Goal: Transaction & Acquisition: Purchase product/service

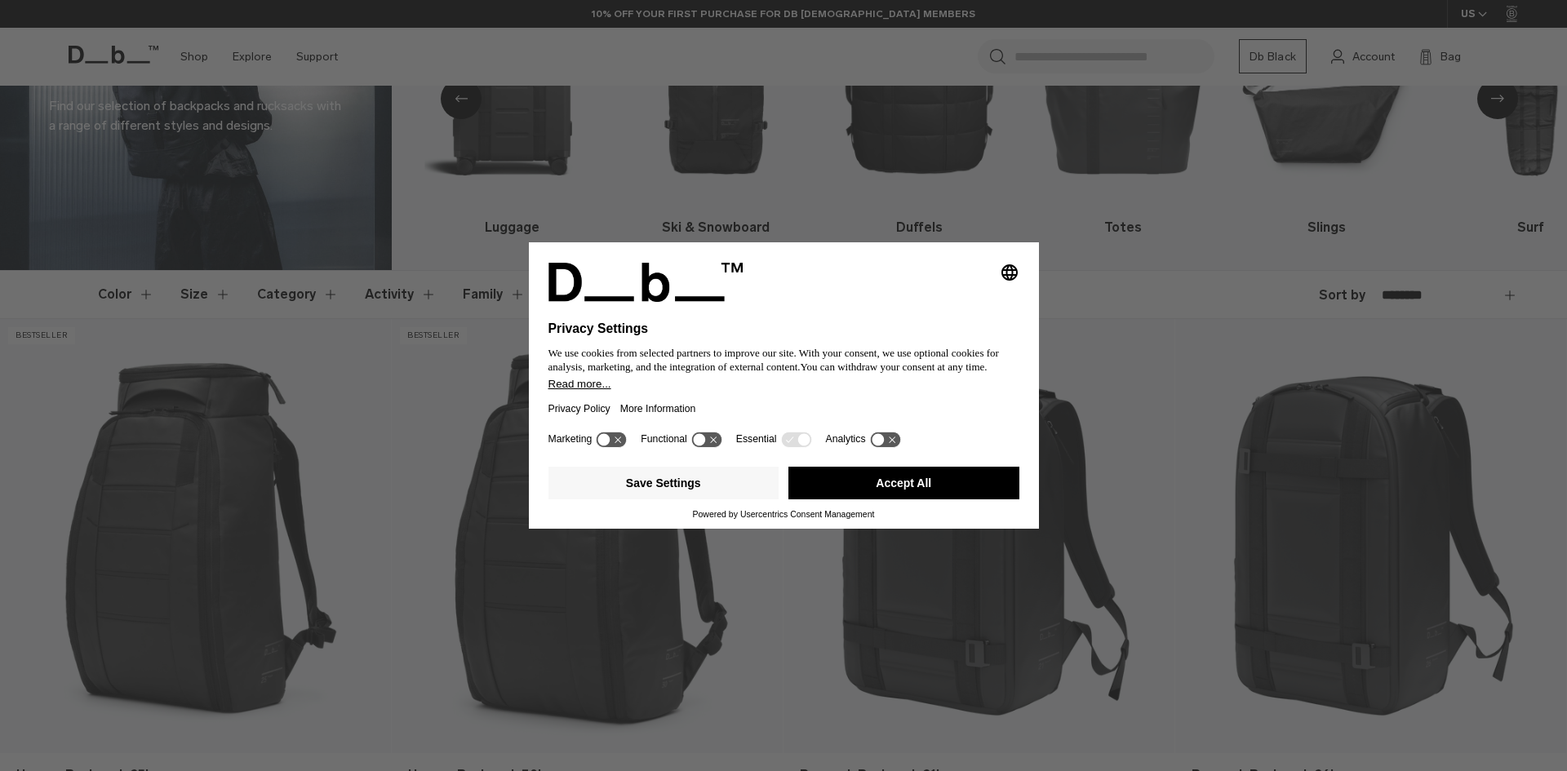
click at [880, 482] on button "Accept All" at bounding box center [903, 483] width 231 height 33
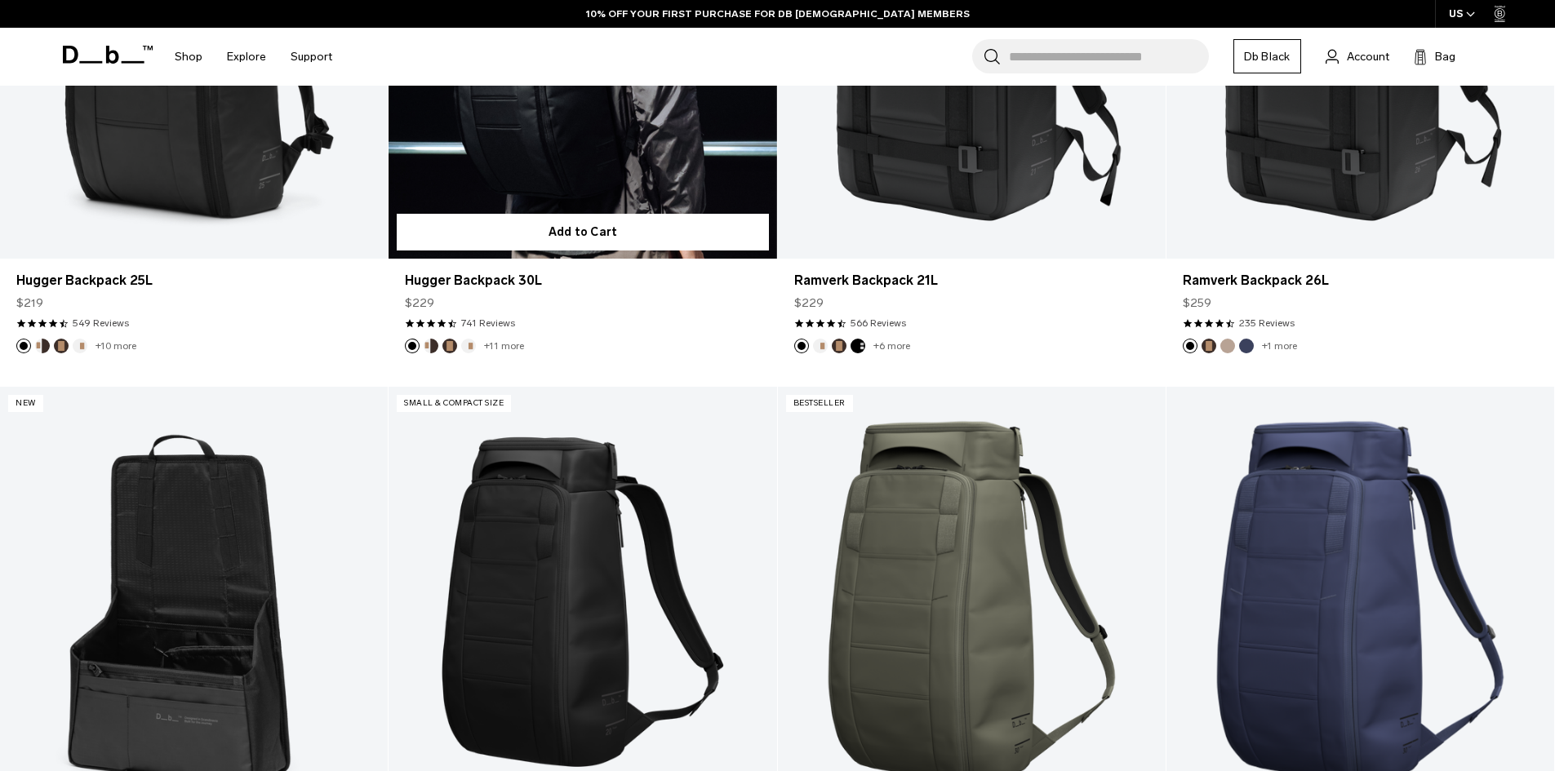
scroll to position [816, 0]
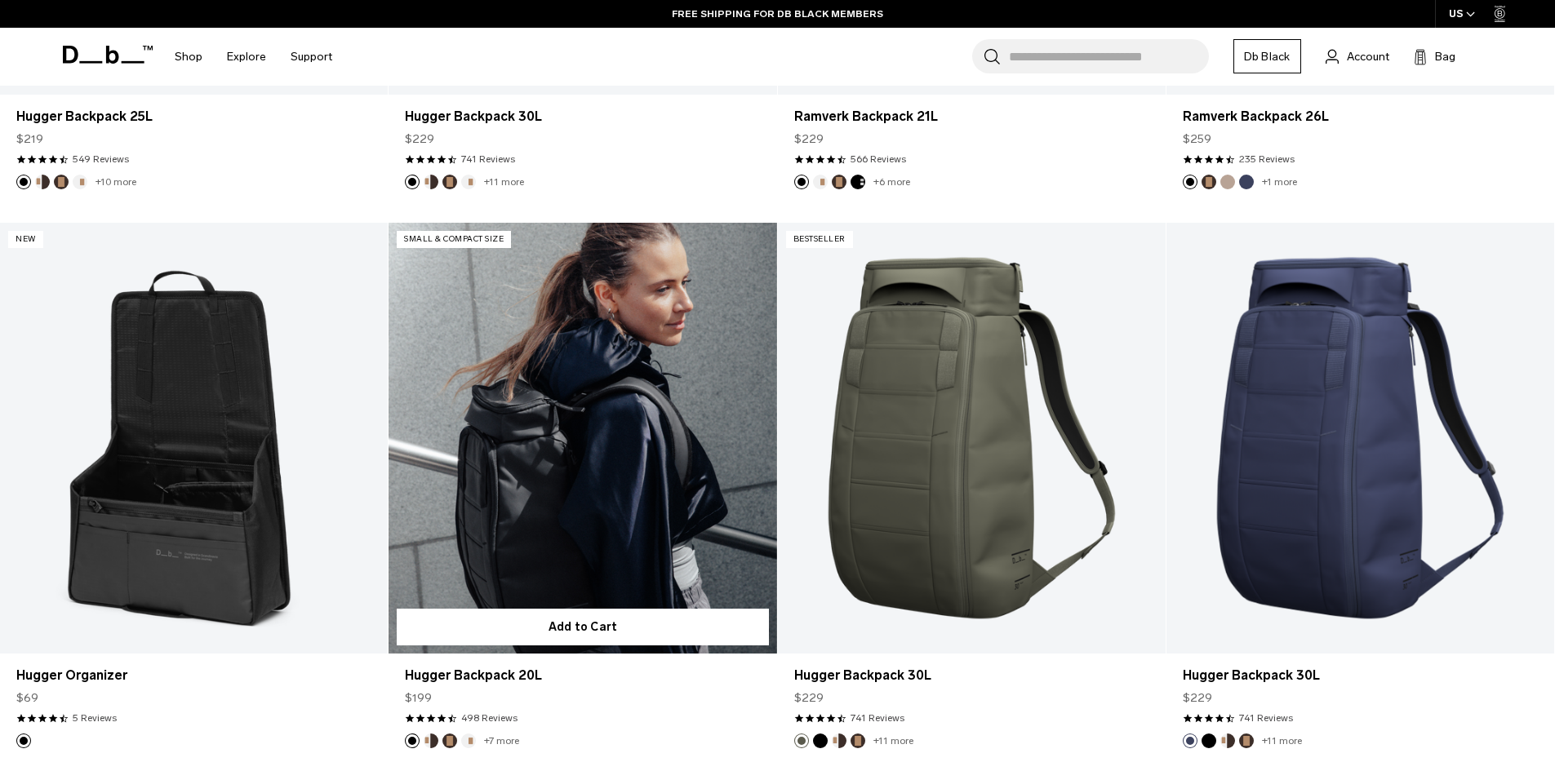
click at [531, 476] on link "Hugger Backpack 20L" at bounding box center [582, 438] width 388 height 431
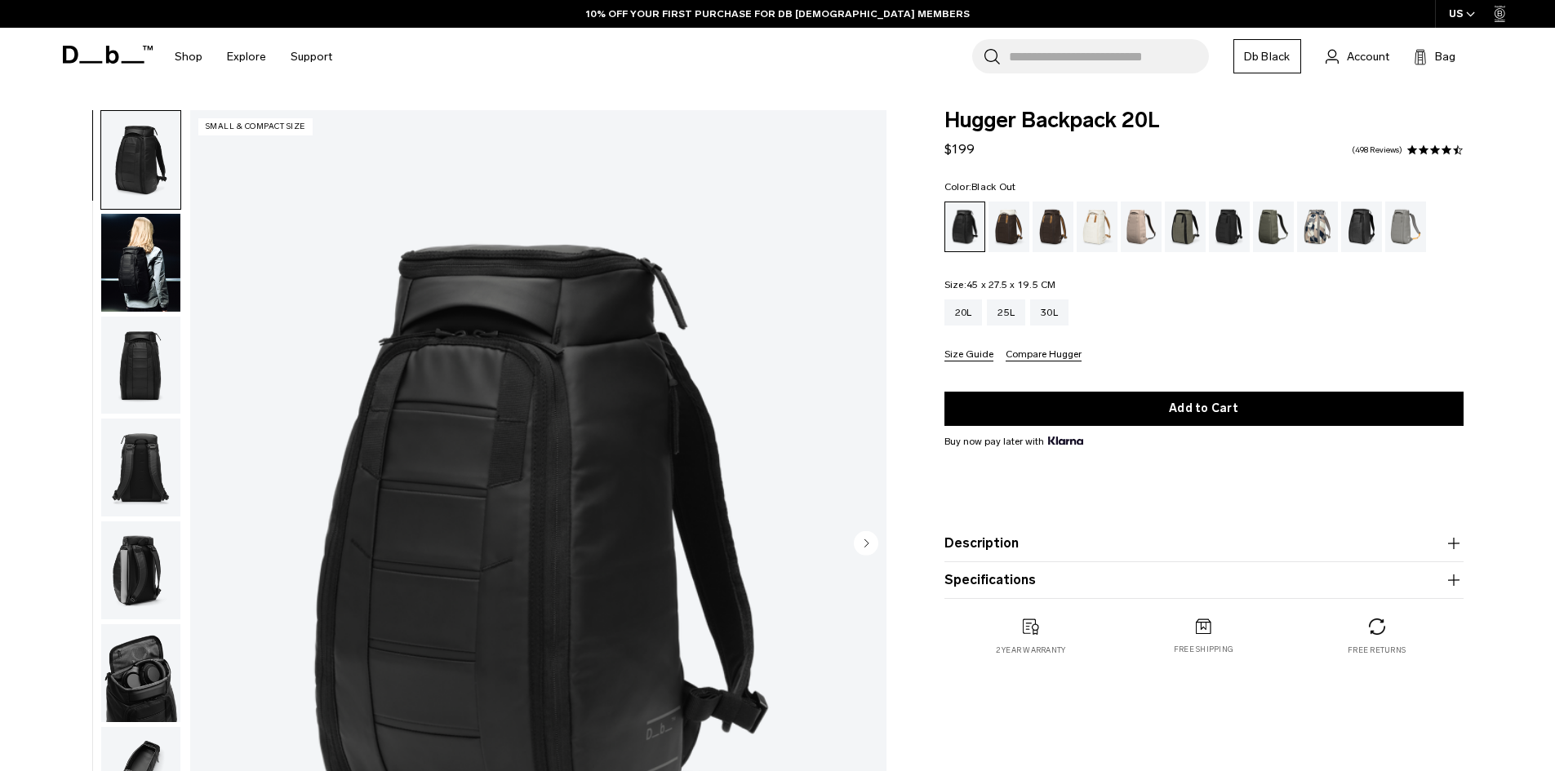
click at [151, 467] on img "button" at bounding box center [140, 468] width 79 height 98
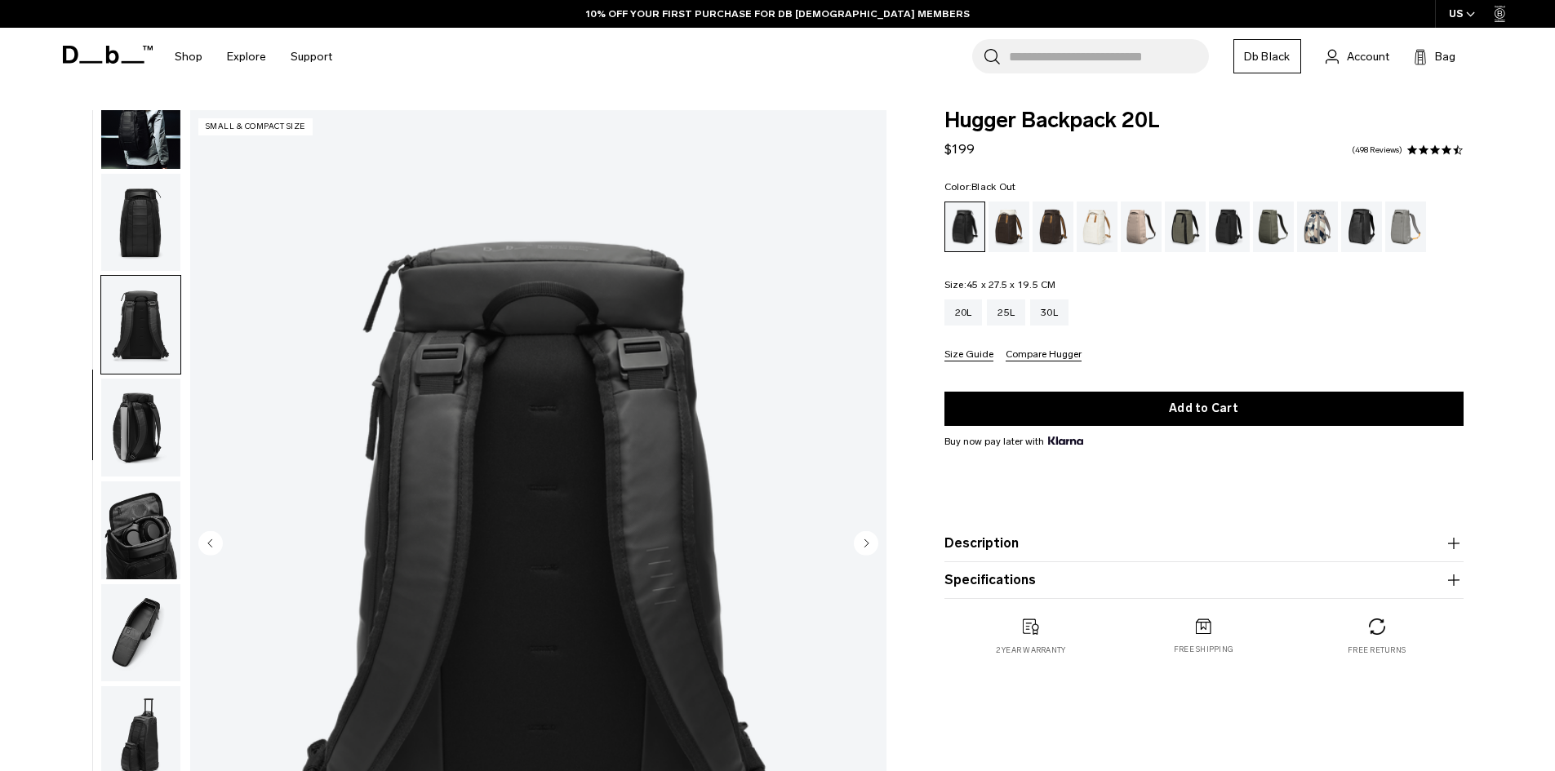
scroll to position [154, 0]
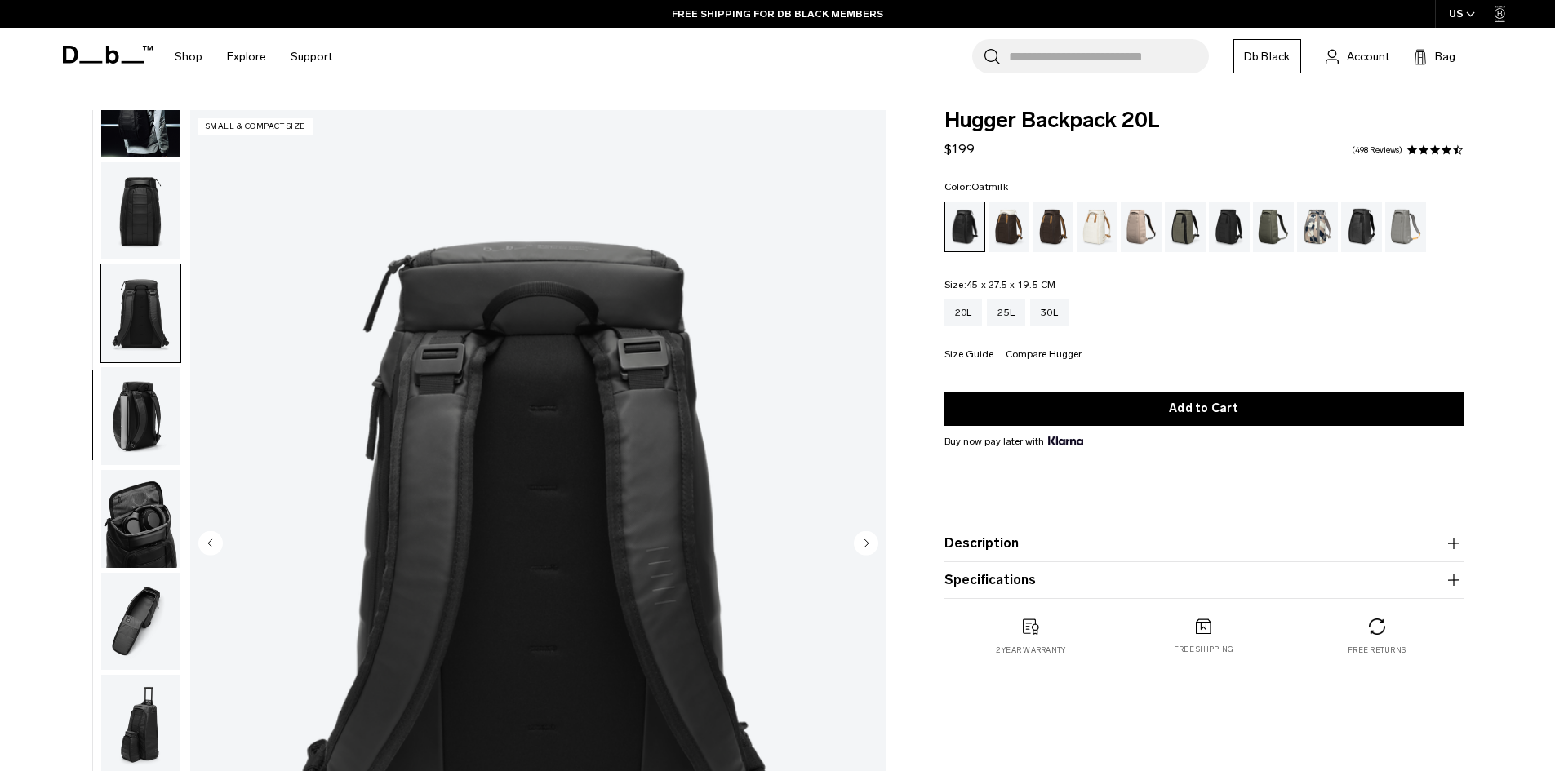
click at [1100, 228] on div "Oatmilk" at bounding box center [1097, 227] width 42 height 51
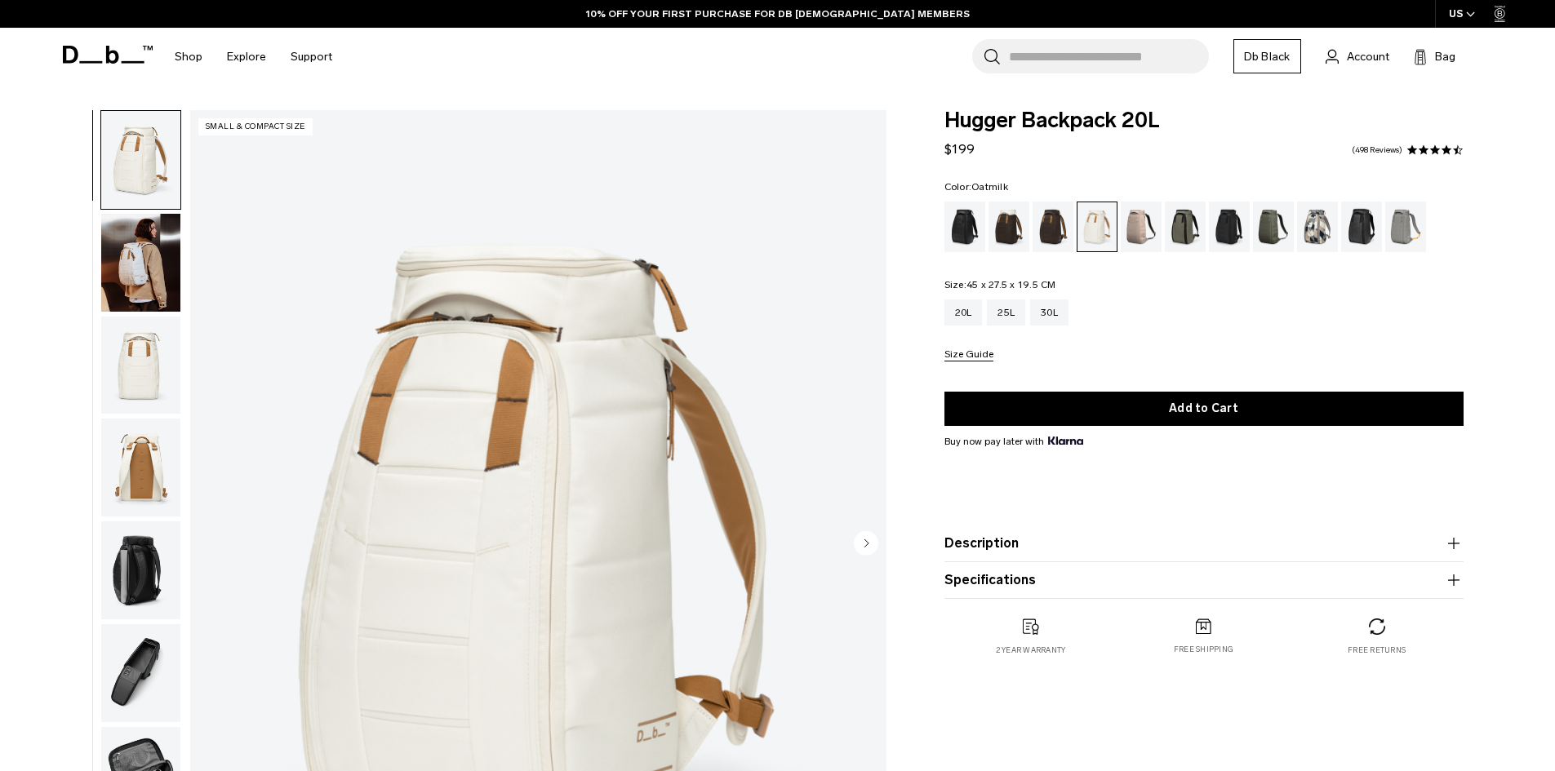
click at [138, 376] on img "button" at bounding box center [140, 366] width 79 height 98
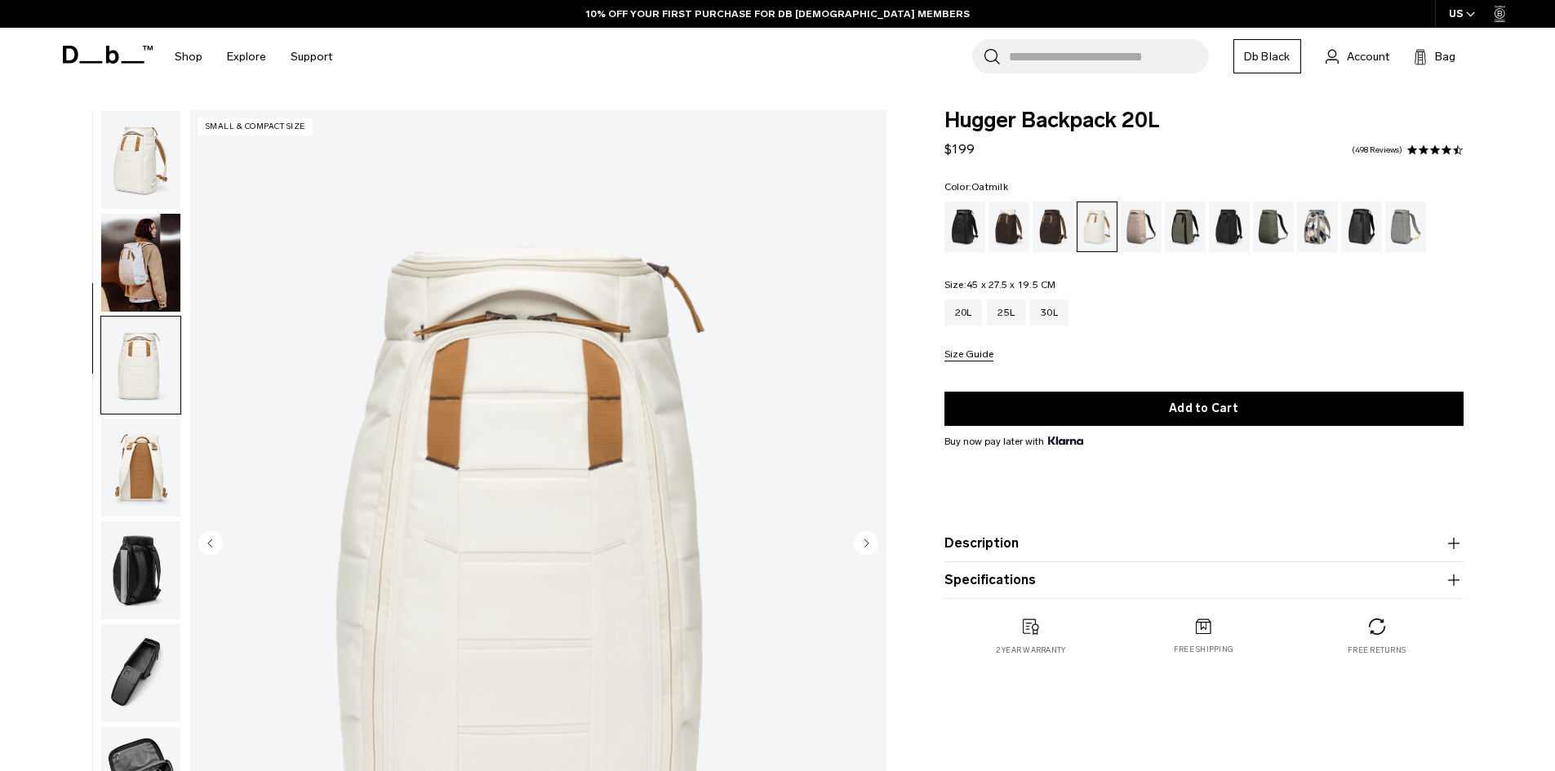
scroll to position [154, 0]
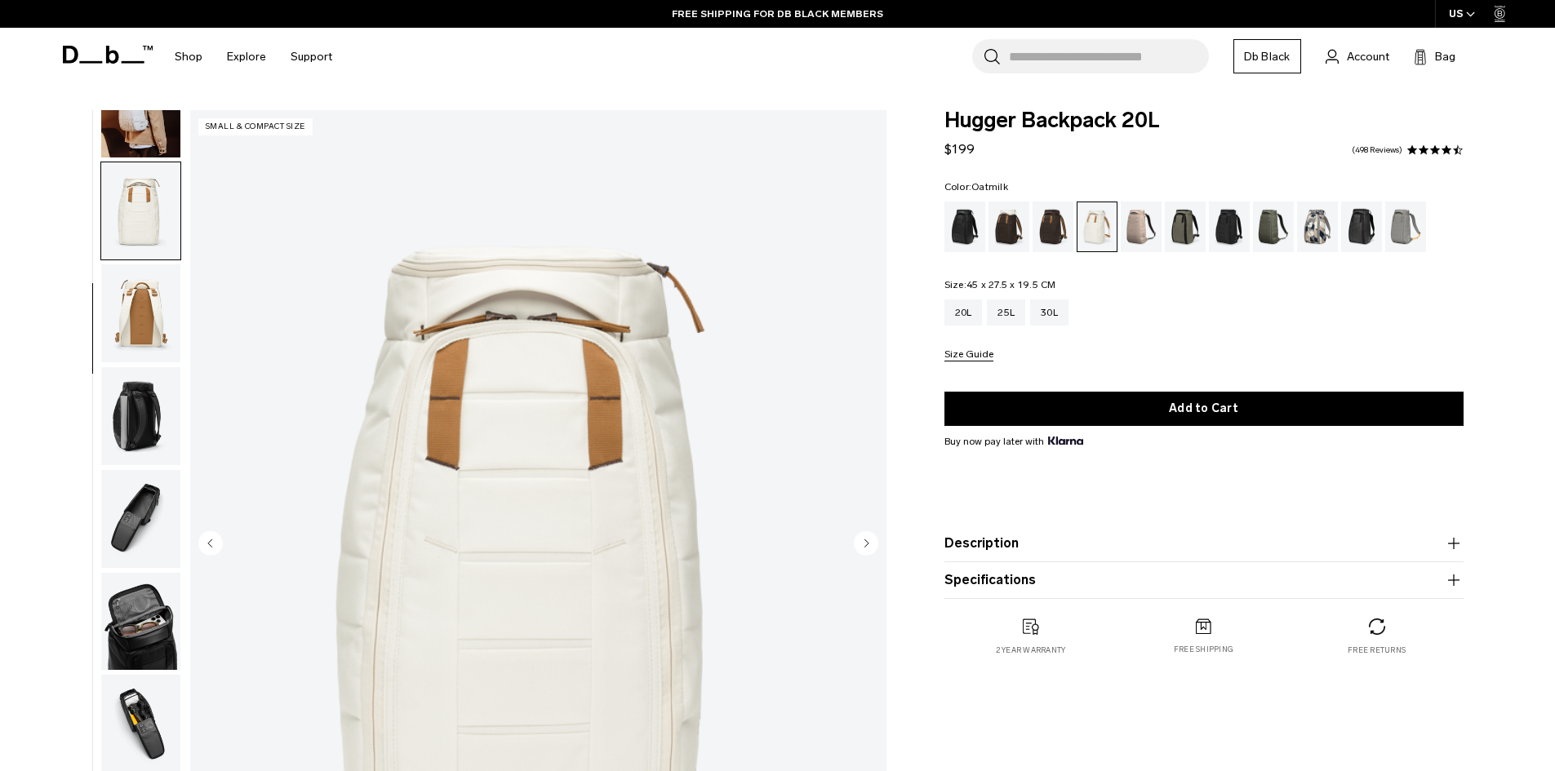
click at [159, 313] on img "button" at bounding box center [140, 313] width 79 height 98
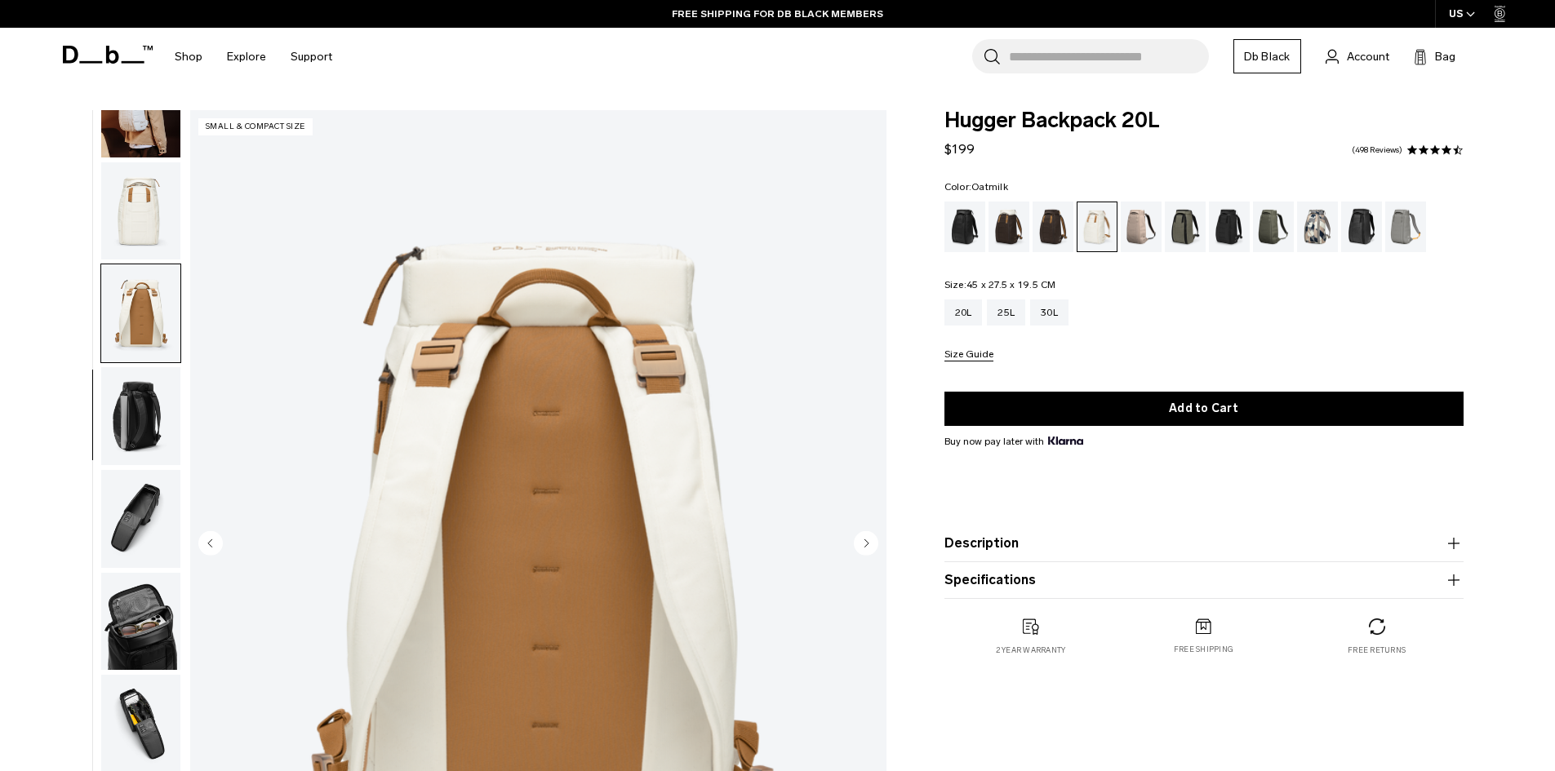
click at [129, 419] on img "button" at bounding box center [140, 416] width 79 height 98
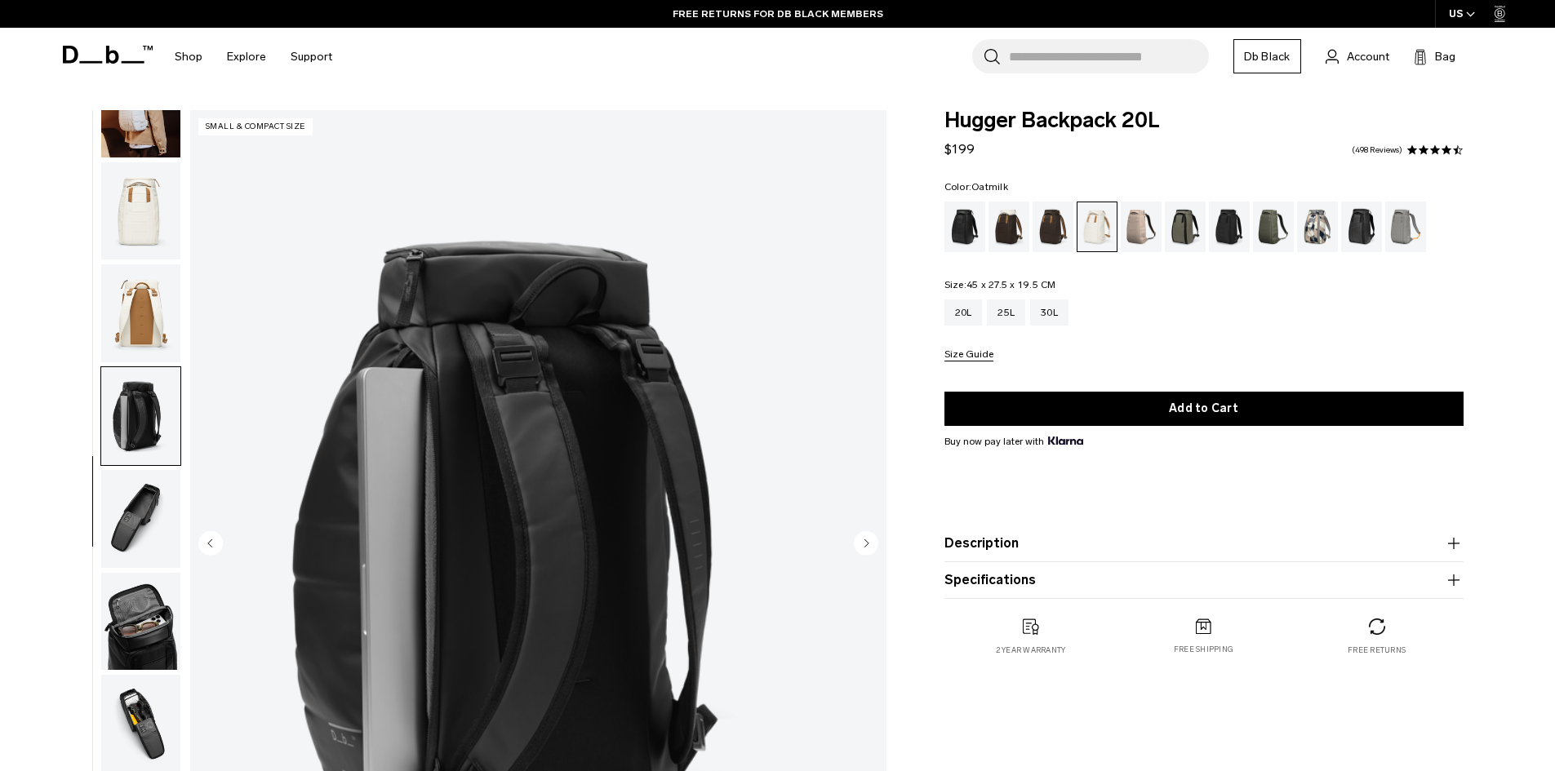
click at [139, 508] on img "button" at bounding box center [140, 519] width 79 height 98
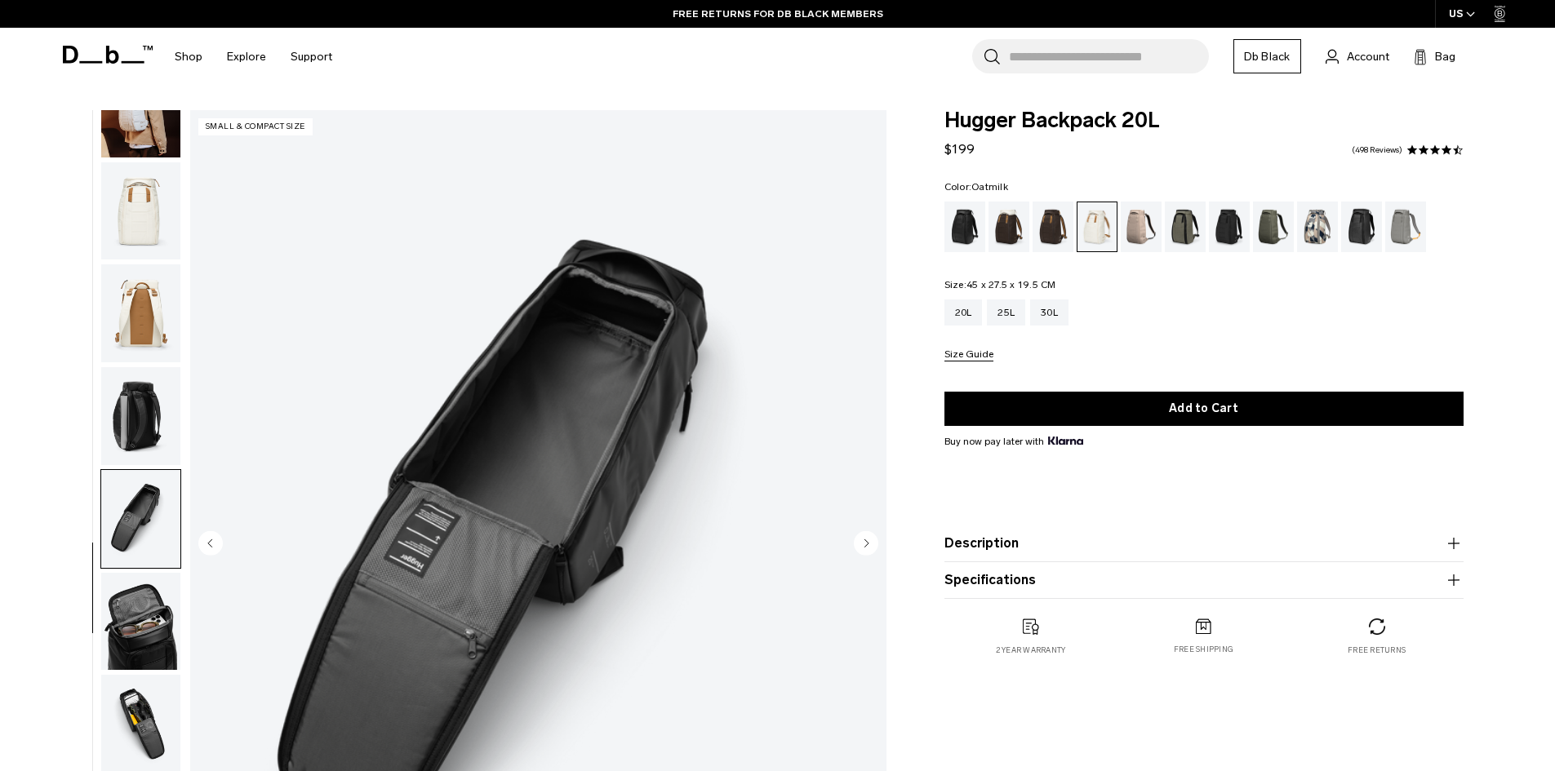
click at [135, 629] on img "button" at bounding box center [140, 622] width 79 height 98
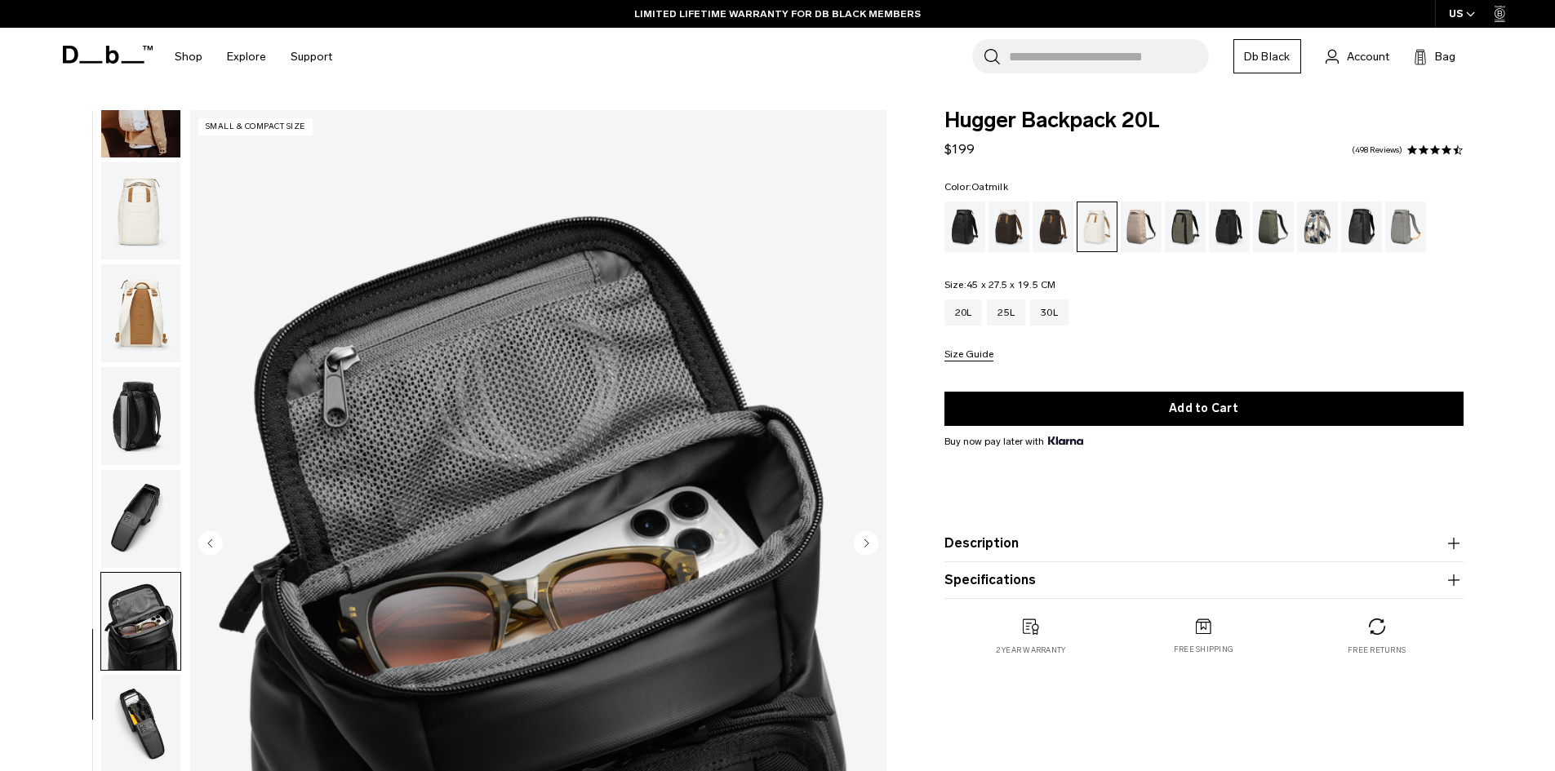
click at [122, 699] on img "button" at bounding box center [140, 724] width 79 height 98
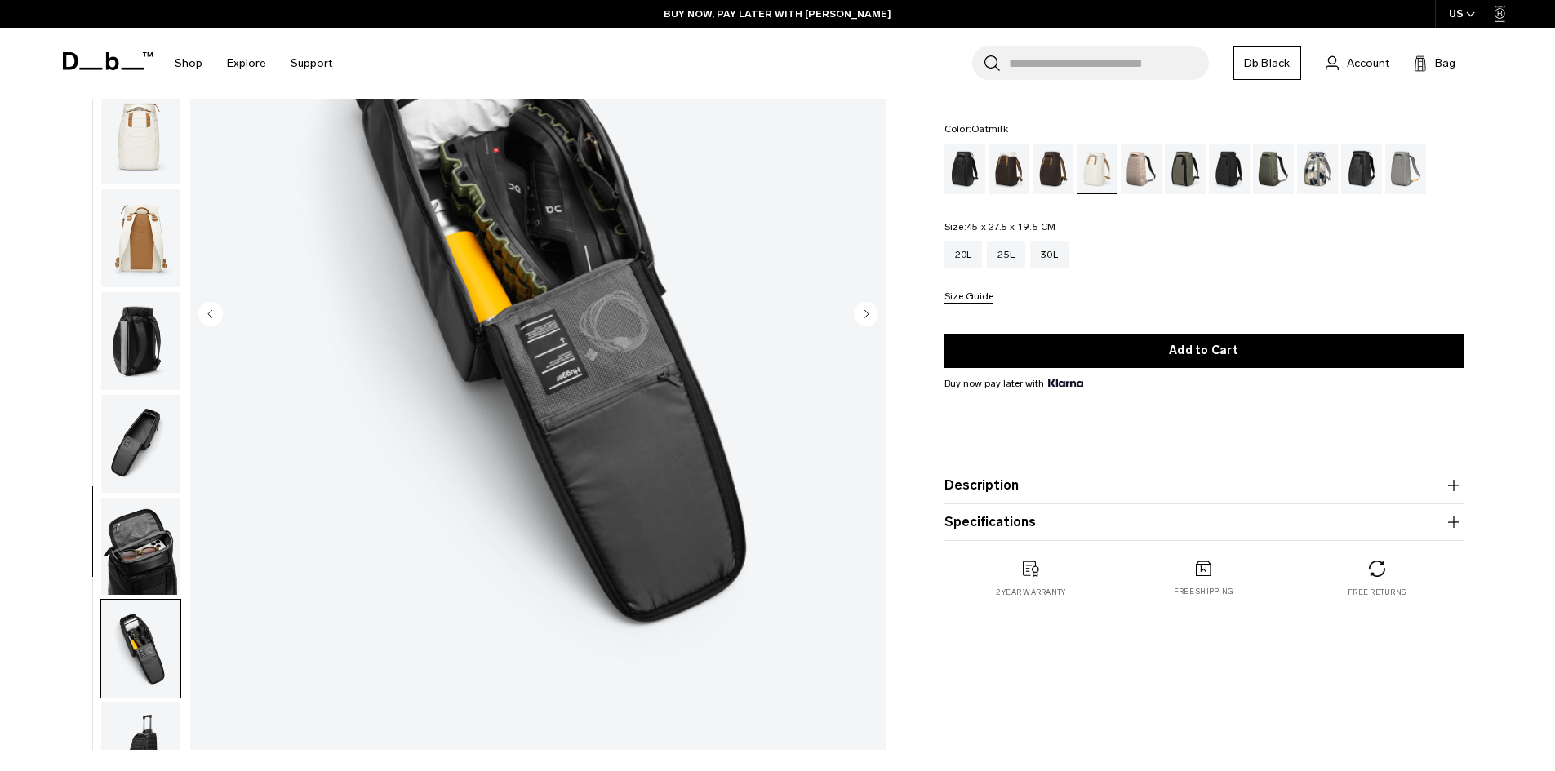
scroll to position [0, 0]
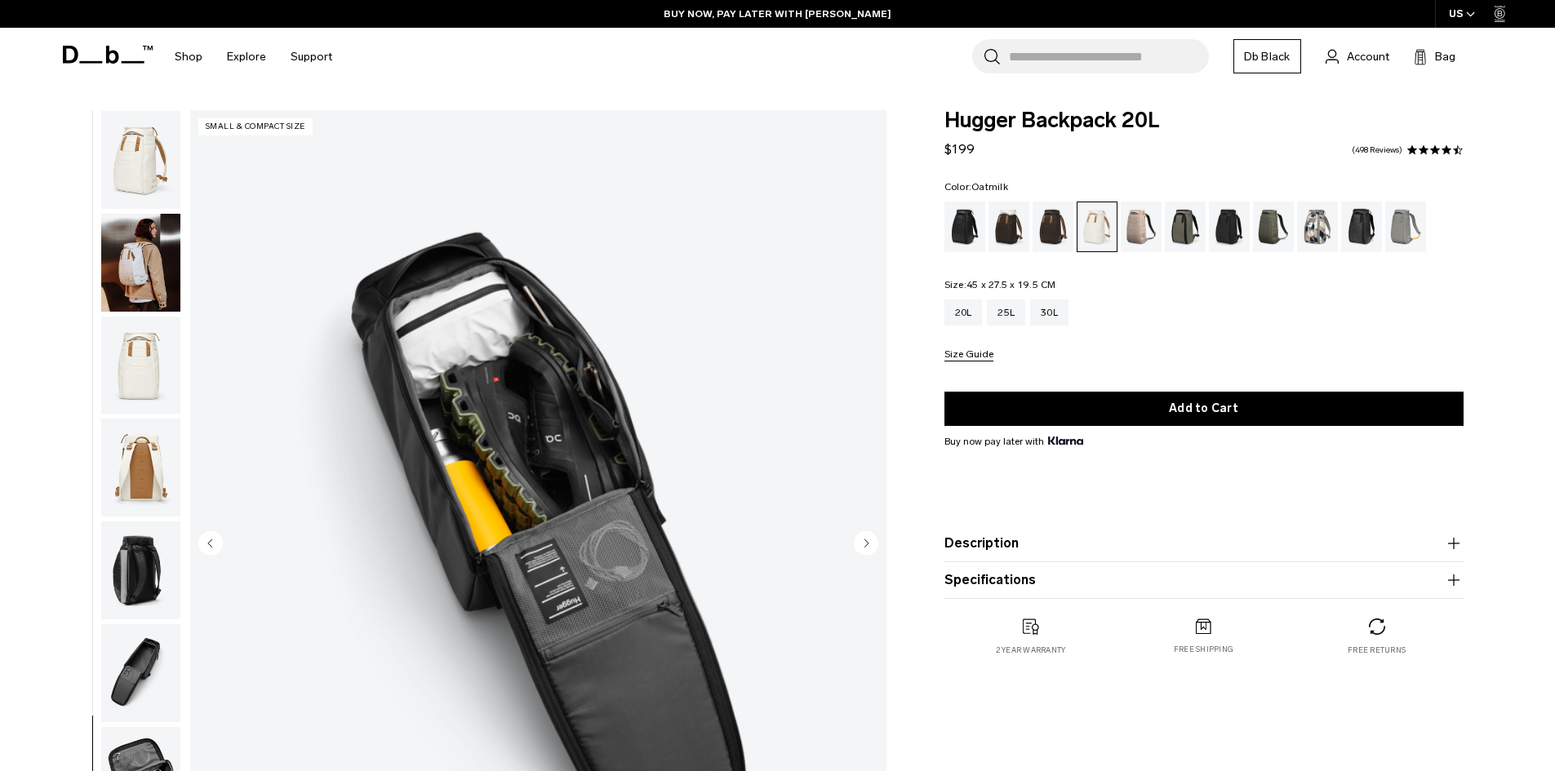
click at [127, 495] on img "button" at bounding box center [140, 468] width 79 height 98
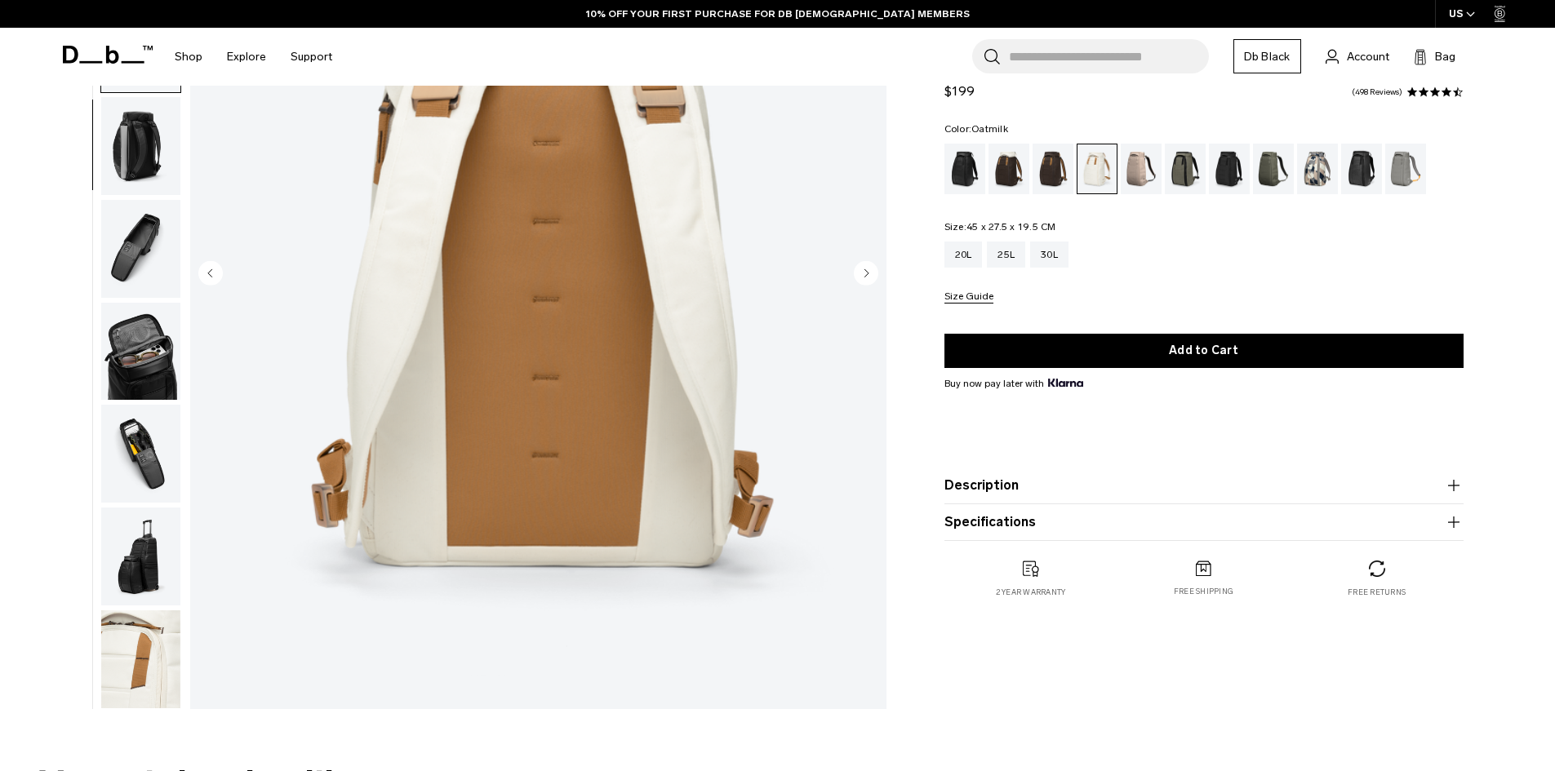
scroll to position [245, 0]
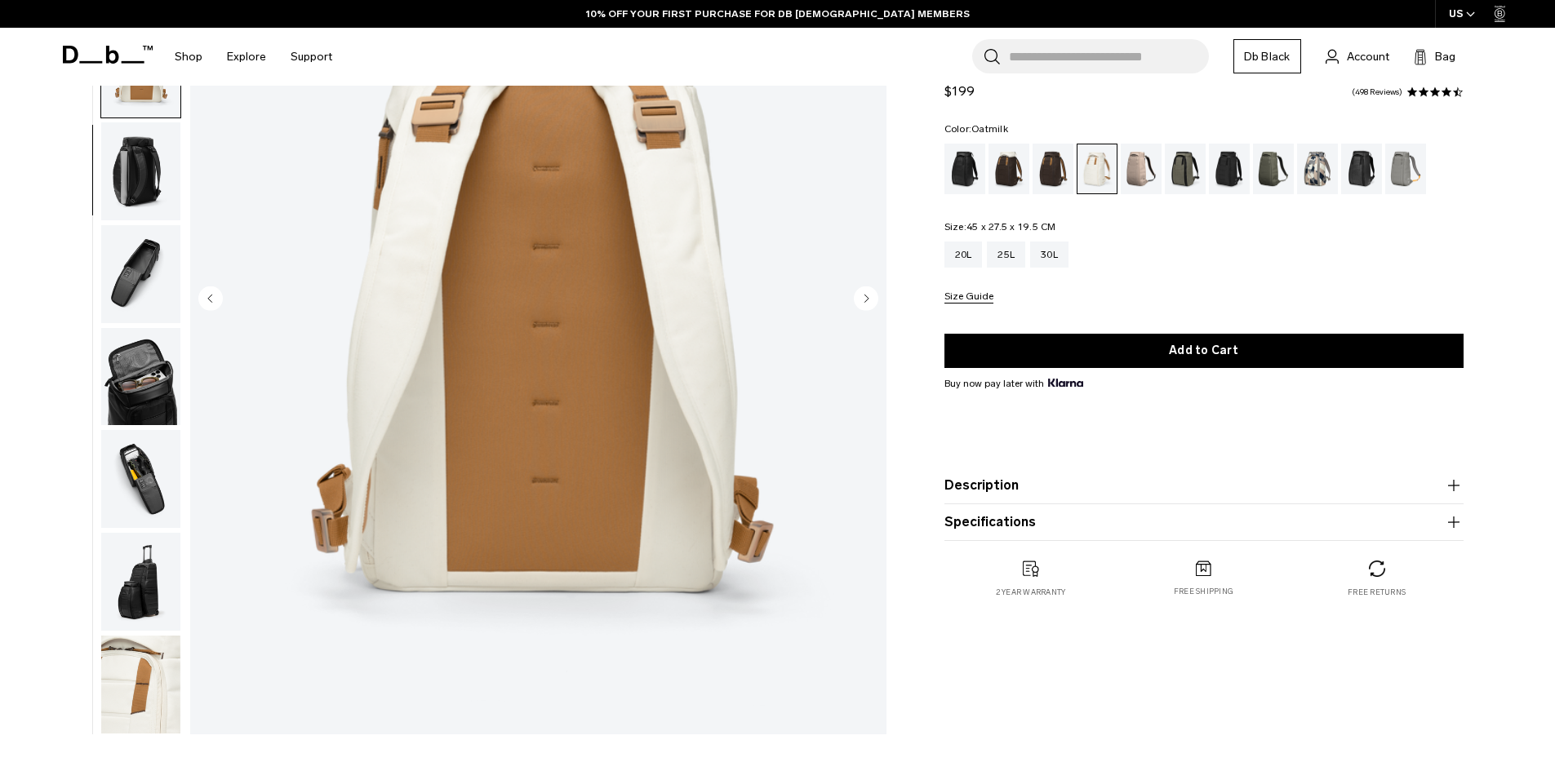
click at [1059, 522] on button "Specifications" at bounding box center [1203, 523] width 519 height 20
click at [1000, 479] on button "Description" at bounding box center [1203, 486] width 519 height 20
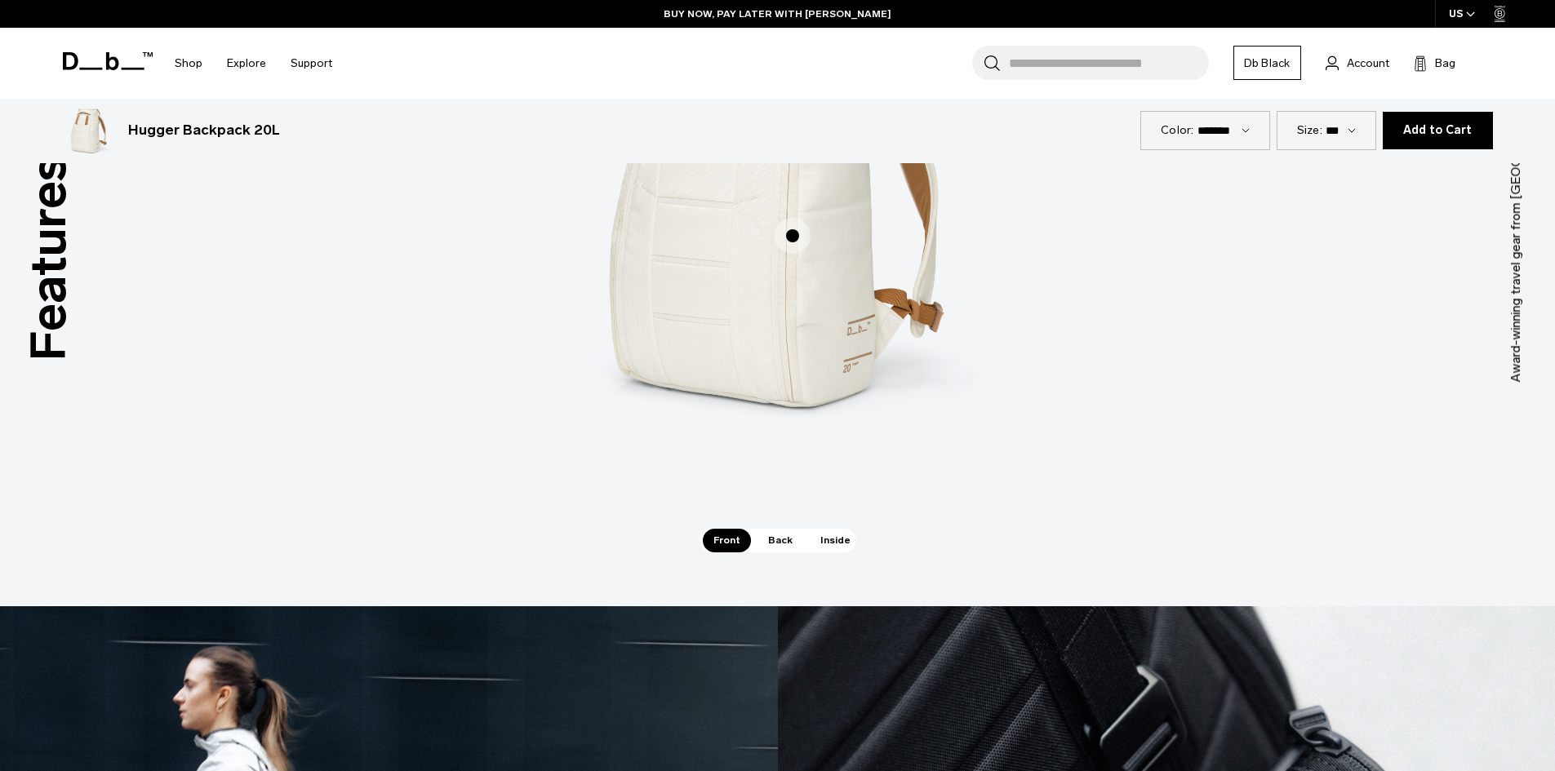
scroll to position [2448, 0]
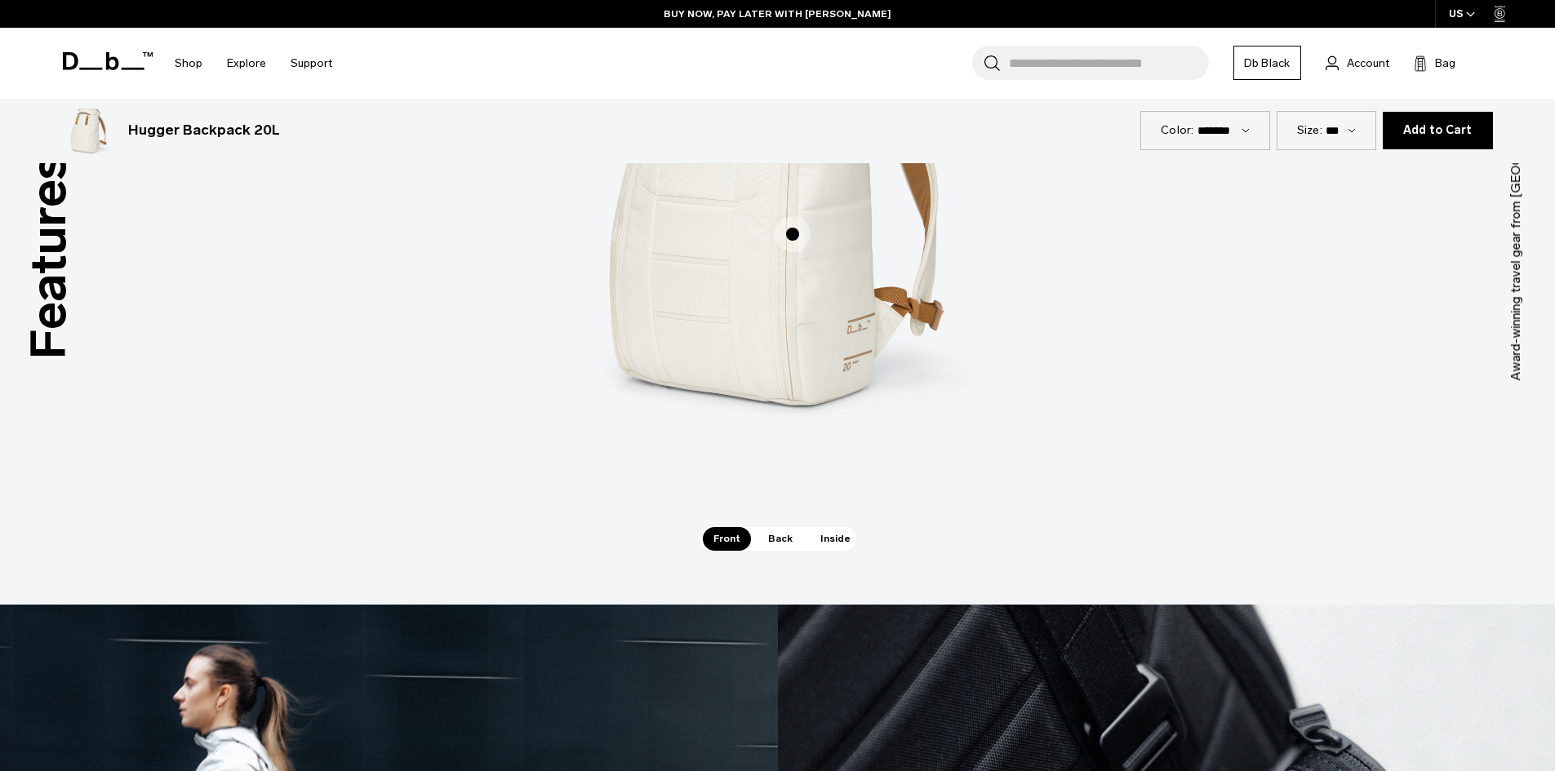
click at [773, 535] on span "Back" at bounding box center [780, 538] width 46 height 23
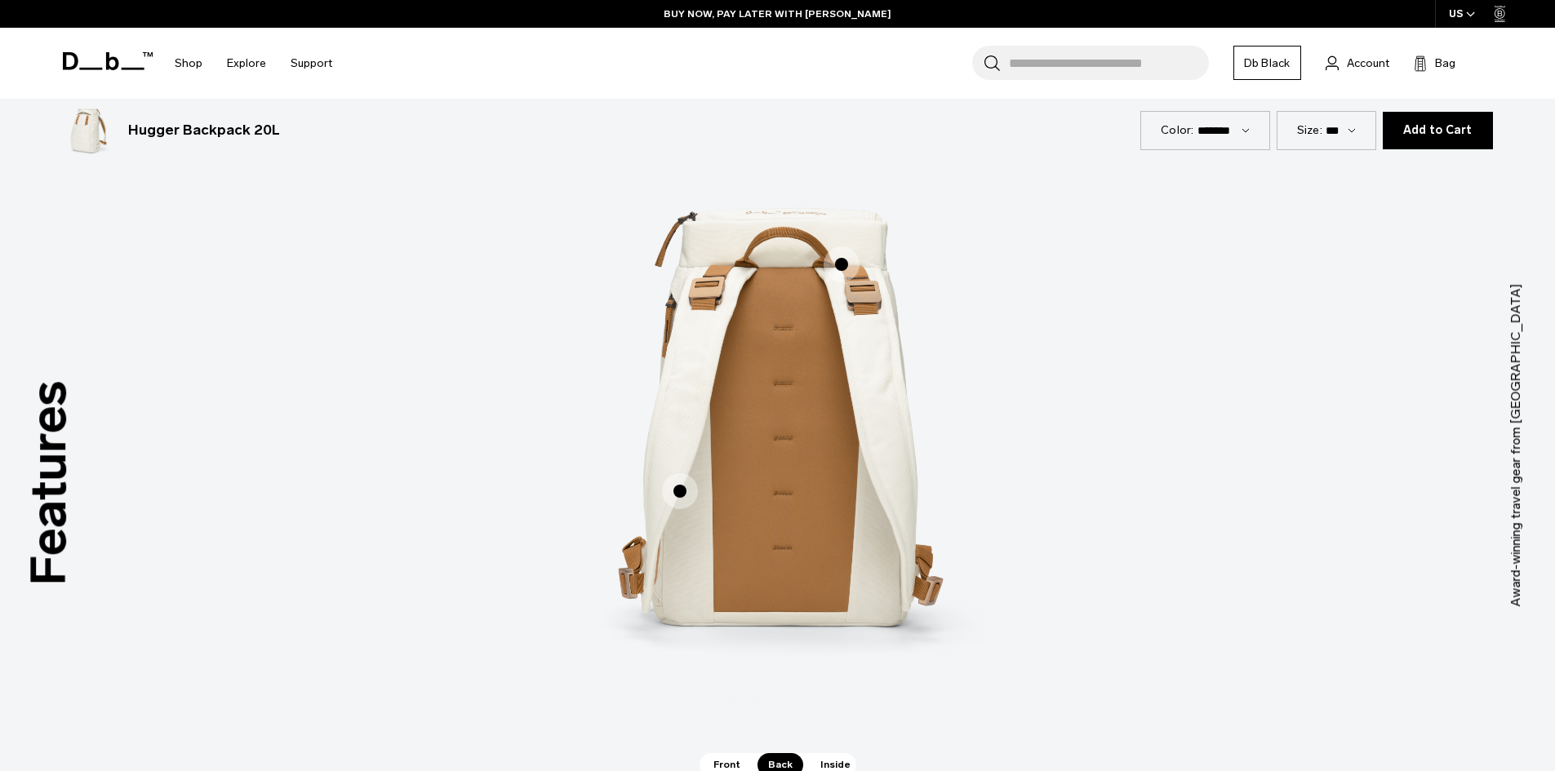
scroll to position [2204, 0]
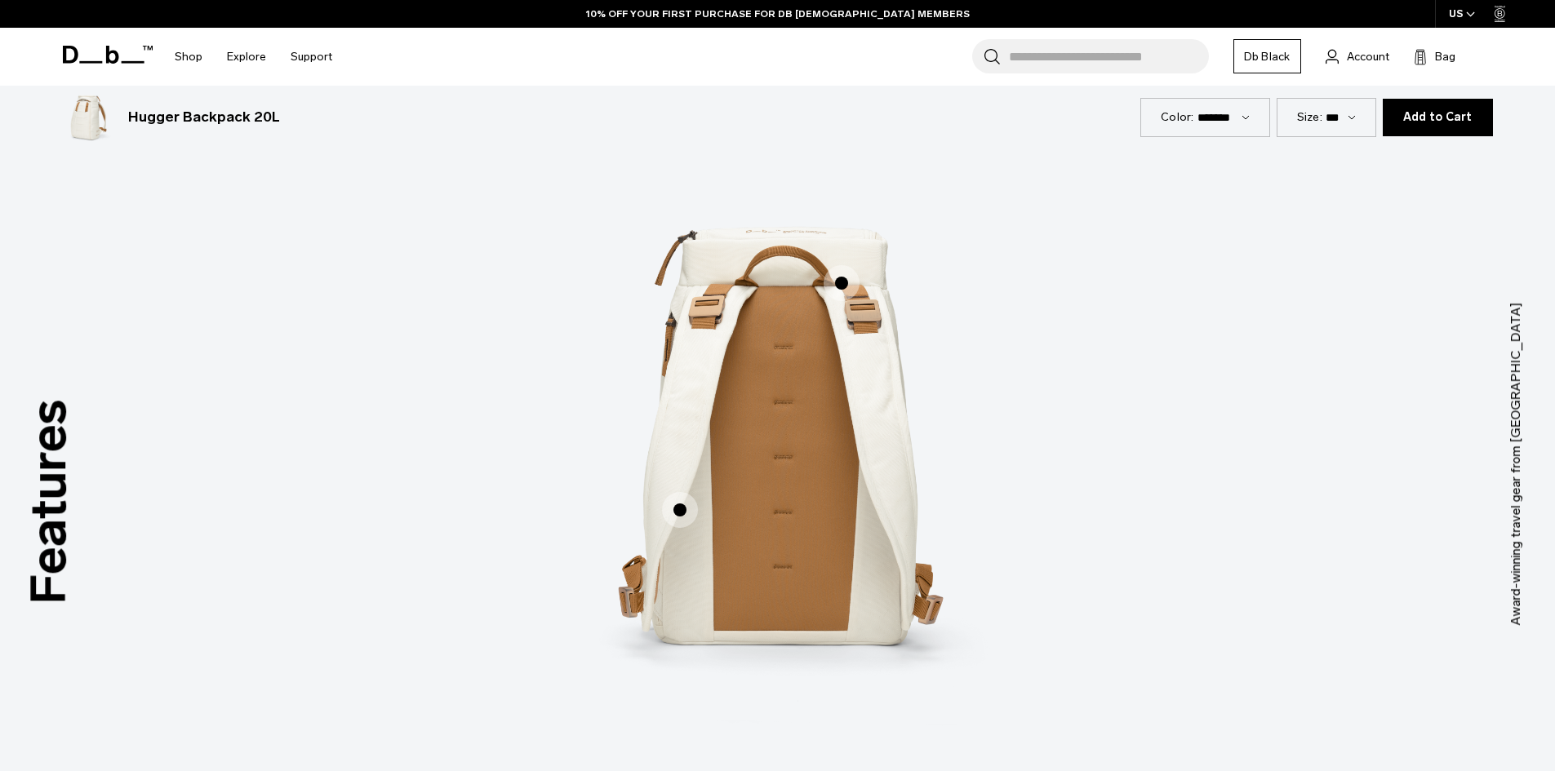
click at [677, 511] on span "2 / 3" at bounding box center [680, 510] width 36 height 36
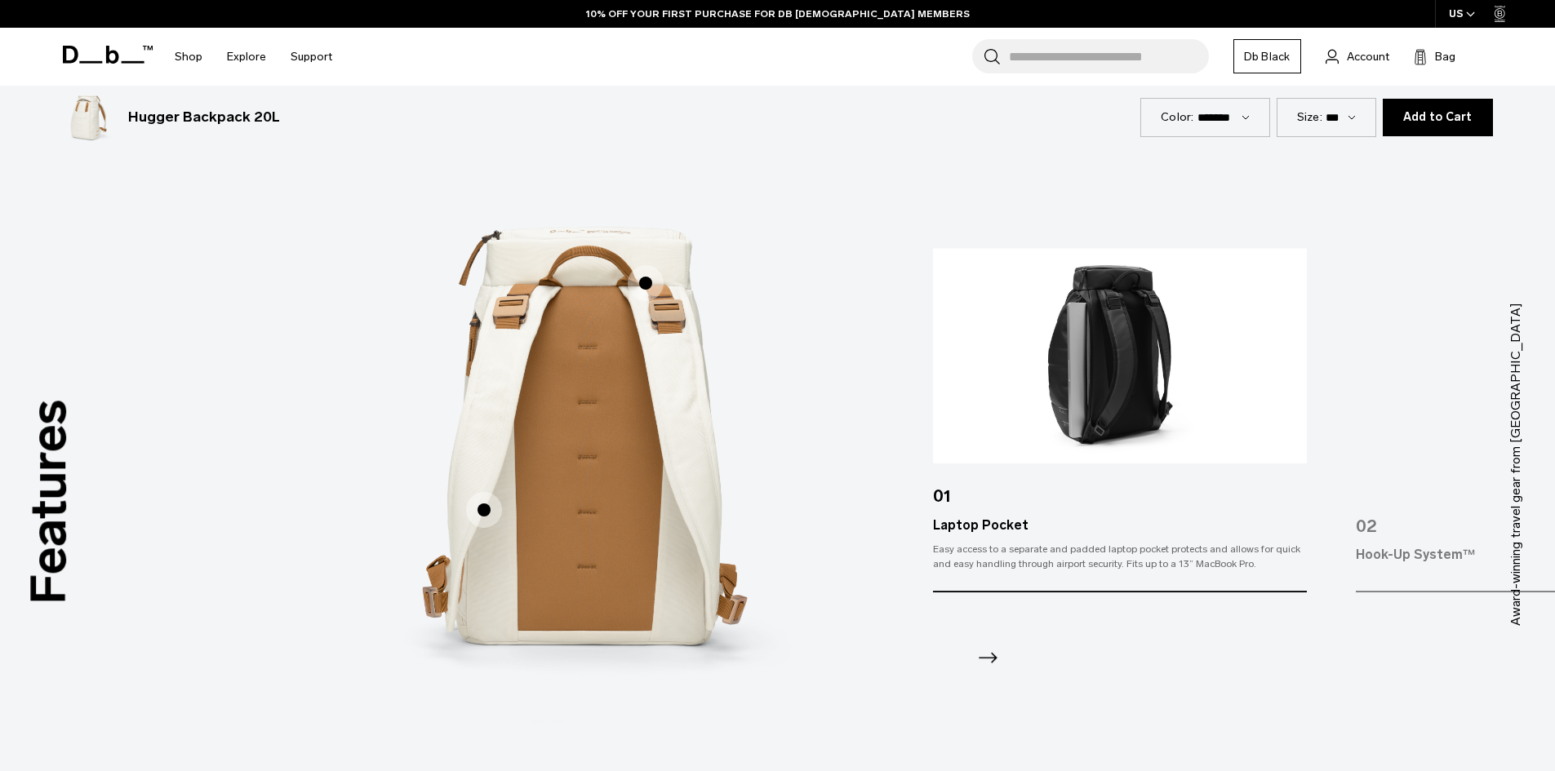
click at [1418, 552] on div "Hook-Up System™" at bounding box center [1543, 555] width 374 height 20
